Goal: Task Accomplishment & Management: Manage account settings

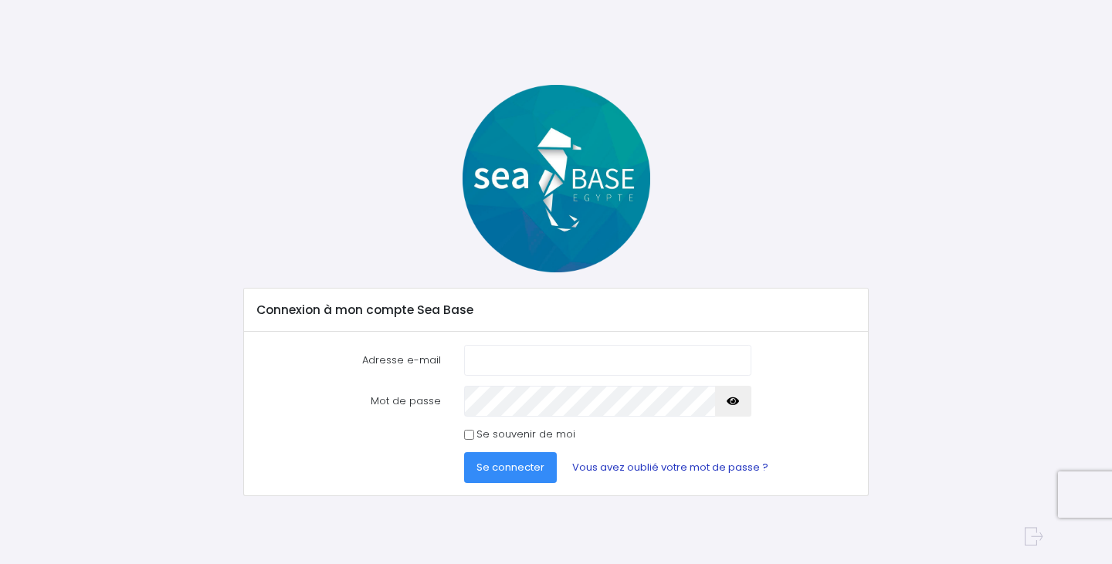
click at [644, 466] on link "Vous avez oublié votre mot de passe ?" at bounding box center [670, 467] width 221 height 31
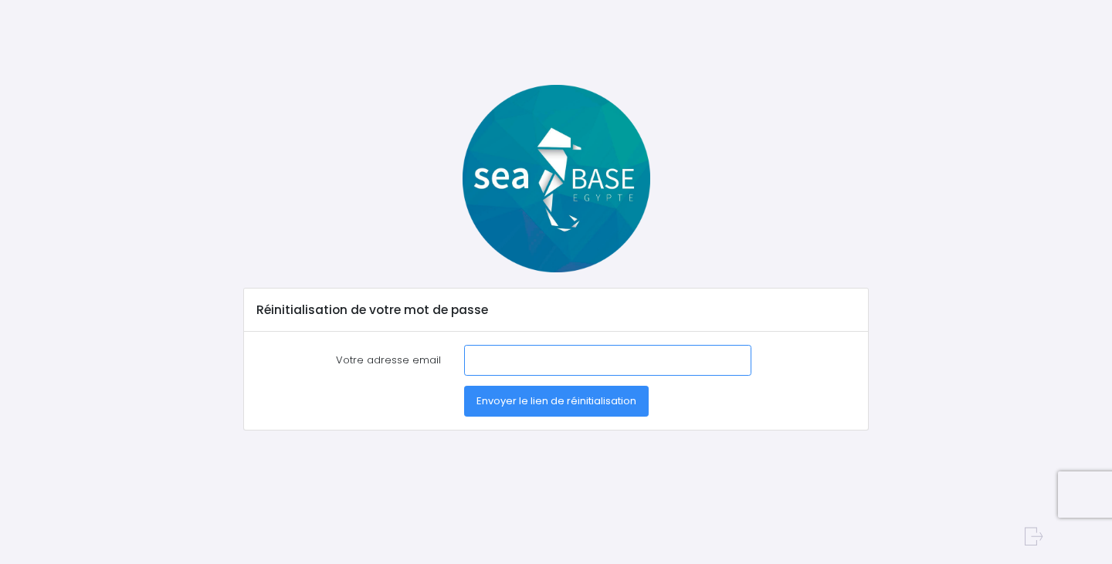
drag, startPoint x: 482, startPoint y: 364, endPoint x: 495, endPoint y: 367, distance: 13.7
click at [482, 364] on input "Votre adresse email" at bounding box center [608, 360] width 288 height 31
paste input "[EMAIL_ADDRESS][DOMAIN_NAME]"
drag, startPoint x: 494, startPoint y: 360, endPoint x: 409, endPoint y: 361, distance: 84.9
click at [409, 361] on div "Votre adresse email [EMAIL_ADDRESS][DOMAIN_NAME]" at bounding box center [556, 360] width 622 height 31
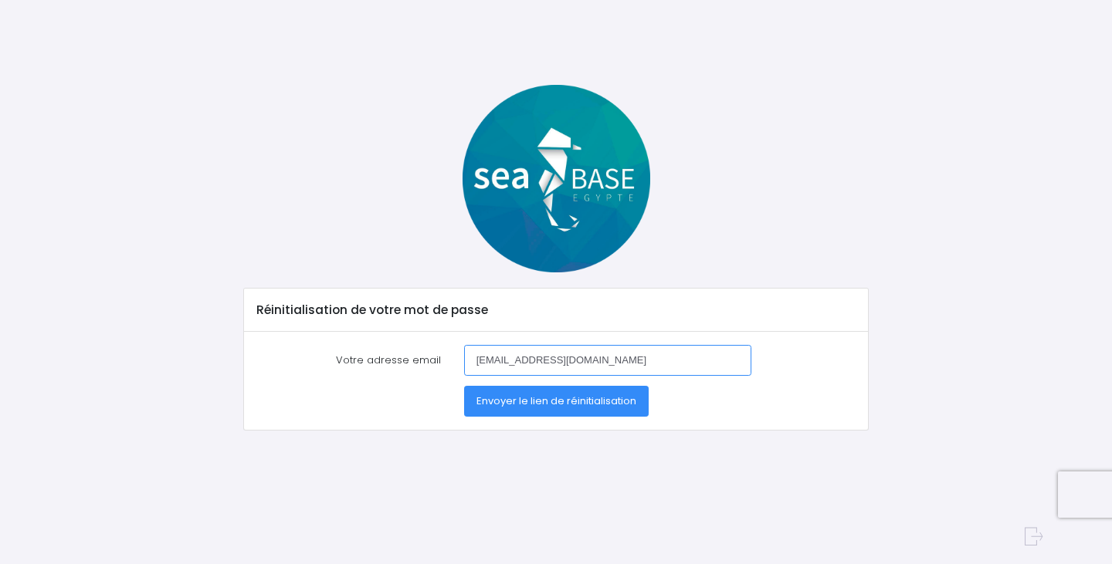
type input "[EMAIL_ADDRESS][DOMAIN_NAME]"
click at [557, 408] on span "Envoyer le lien de réinitialisation" at bounding box center [556, 401] width 160 height 15
